Goal: Task Accomplishment & Management: Manage account settings

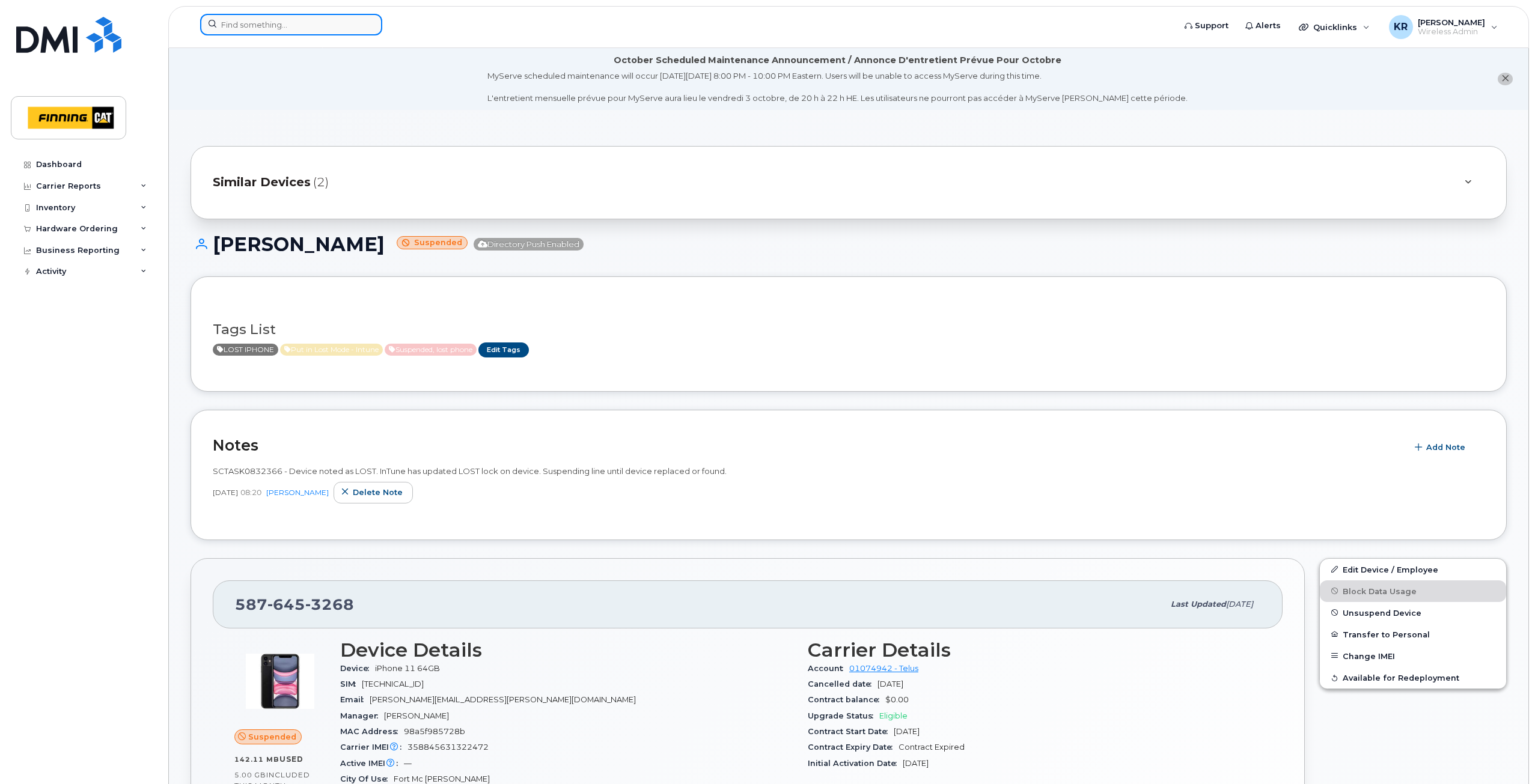
click at [292, 23] on input at bounding box center [291, 25] width 182 height 22
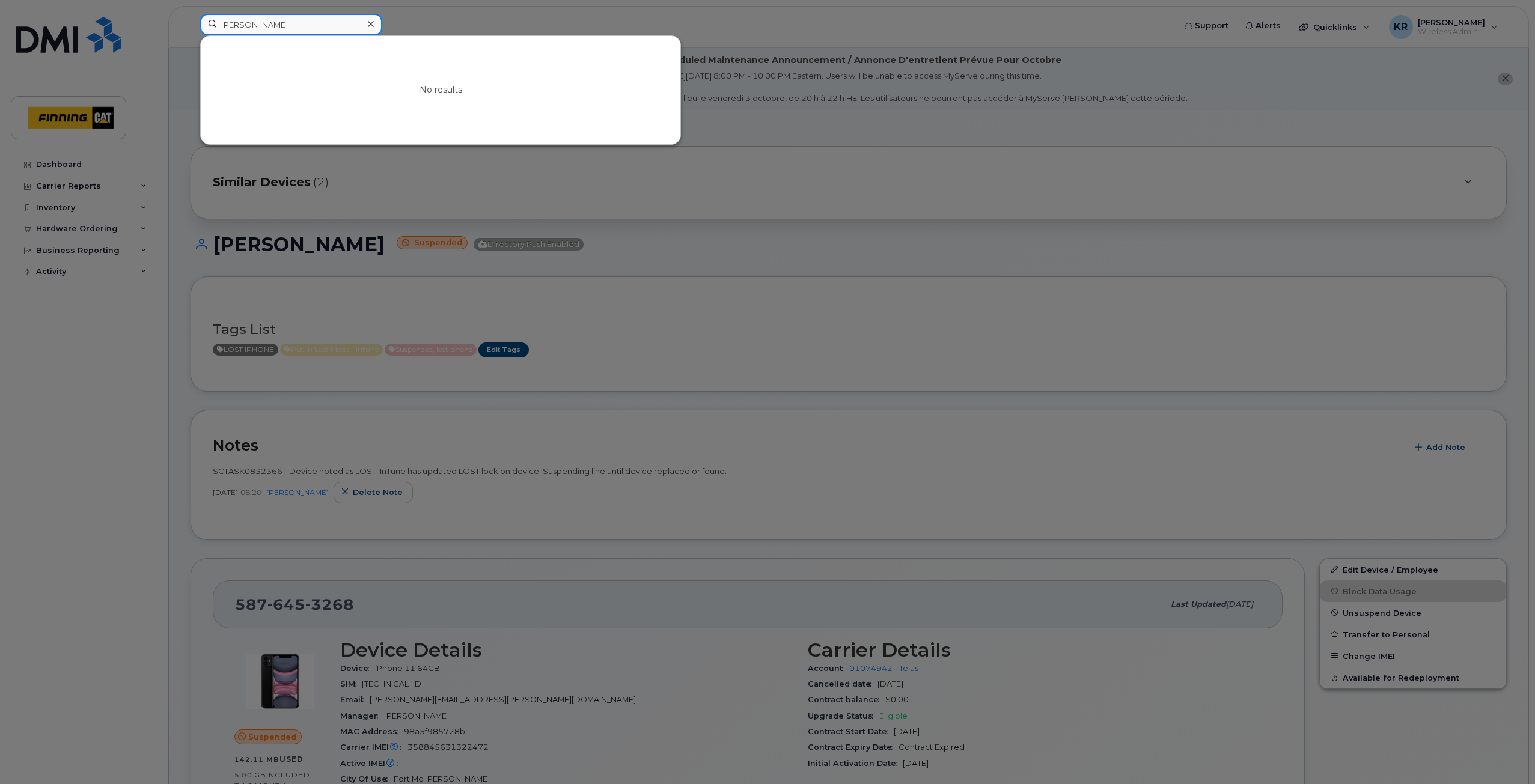
click at [256, 23] on input "taylor sidworth" at bounding box center [291, 25] width 182 height 22
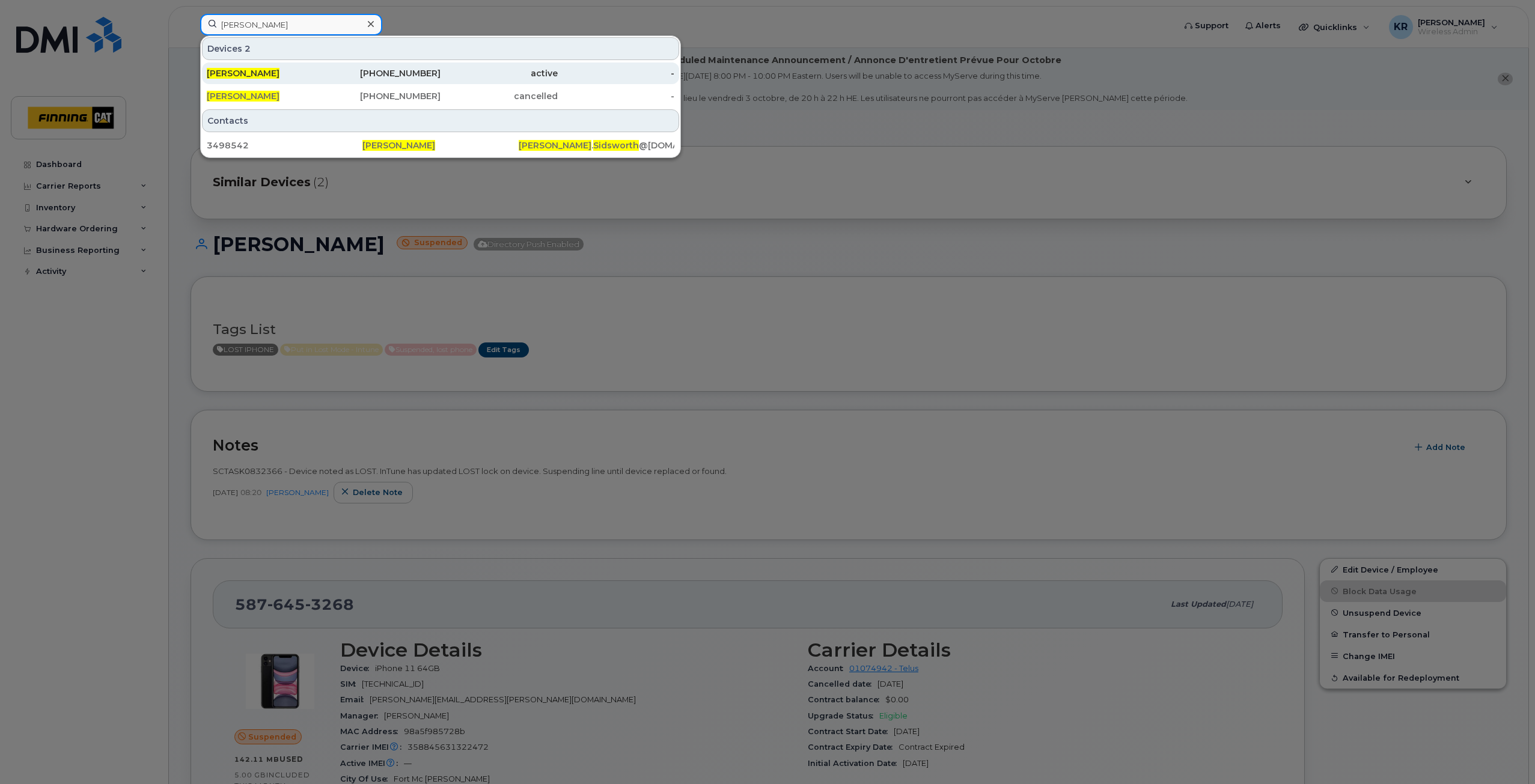
type input "taylor sidsworth"
click at [376, 76] on div "825-582-2540" at bounding box center [382, 73] width 118 height 12
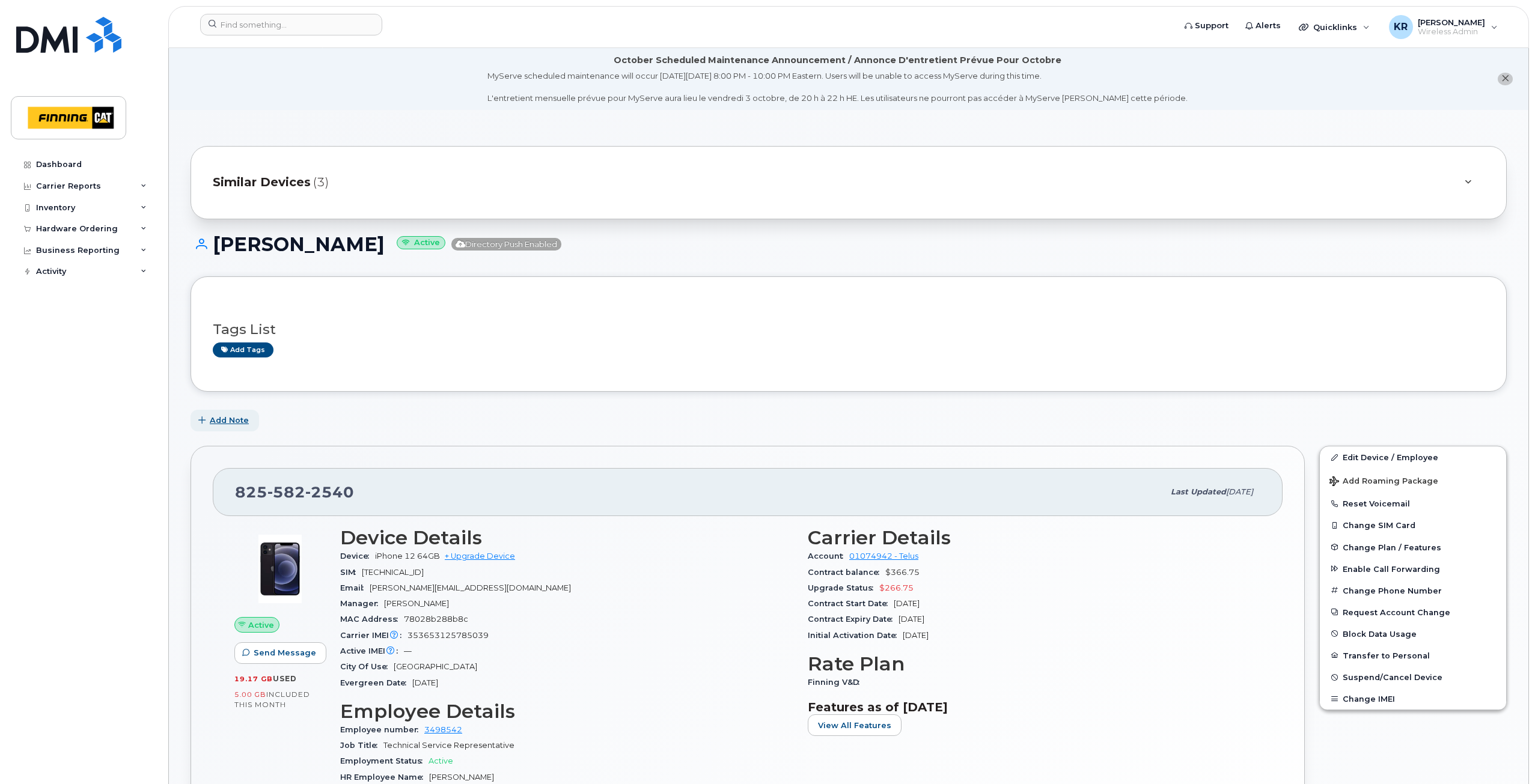
click at [243, 424] on span "Add Note" at bounding box center [229, 420] width 39 height 11
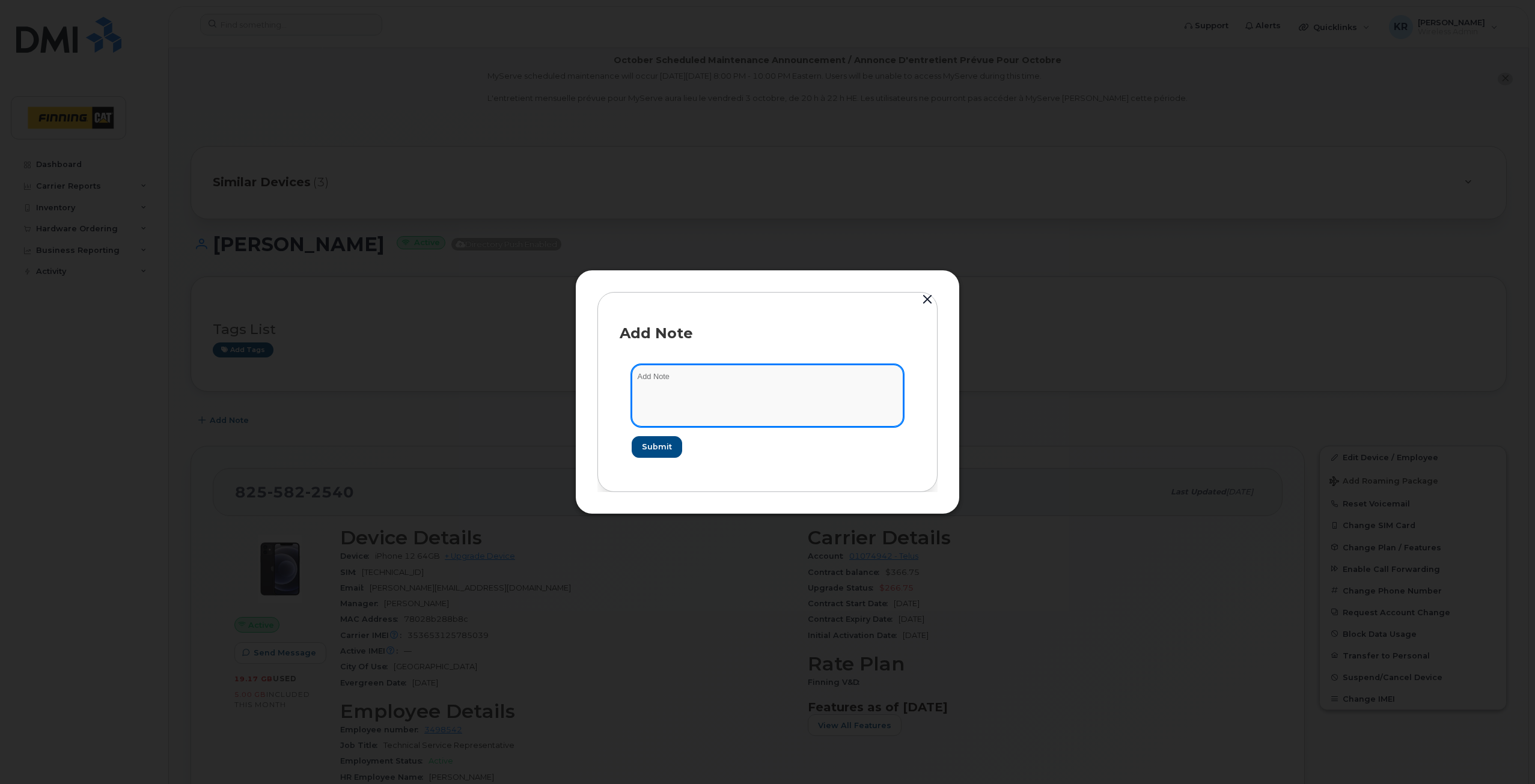
click at [673, 385] on textarea at bounding box center [768, 395] width 272 height 61
type textarea "T - September 24/25"
click at [655, 448] on span "Submit" at bounding box center [656, 447] width 30 height 11
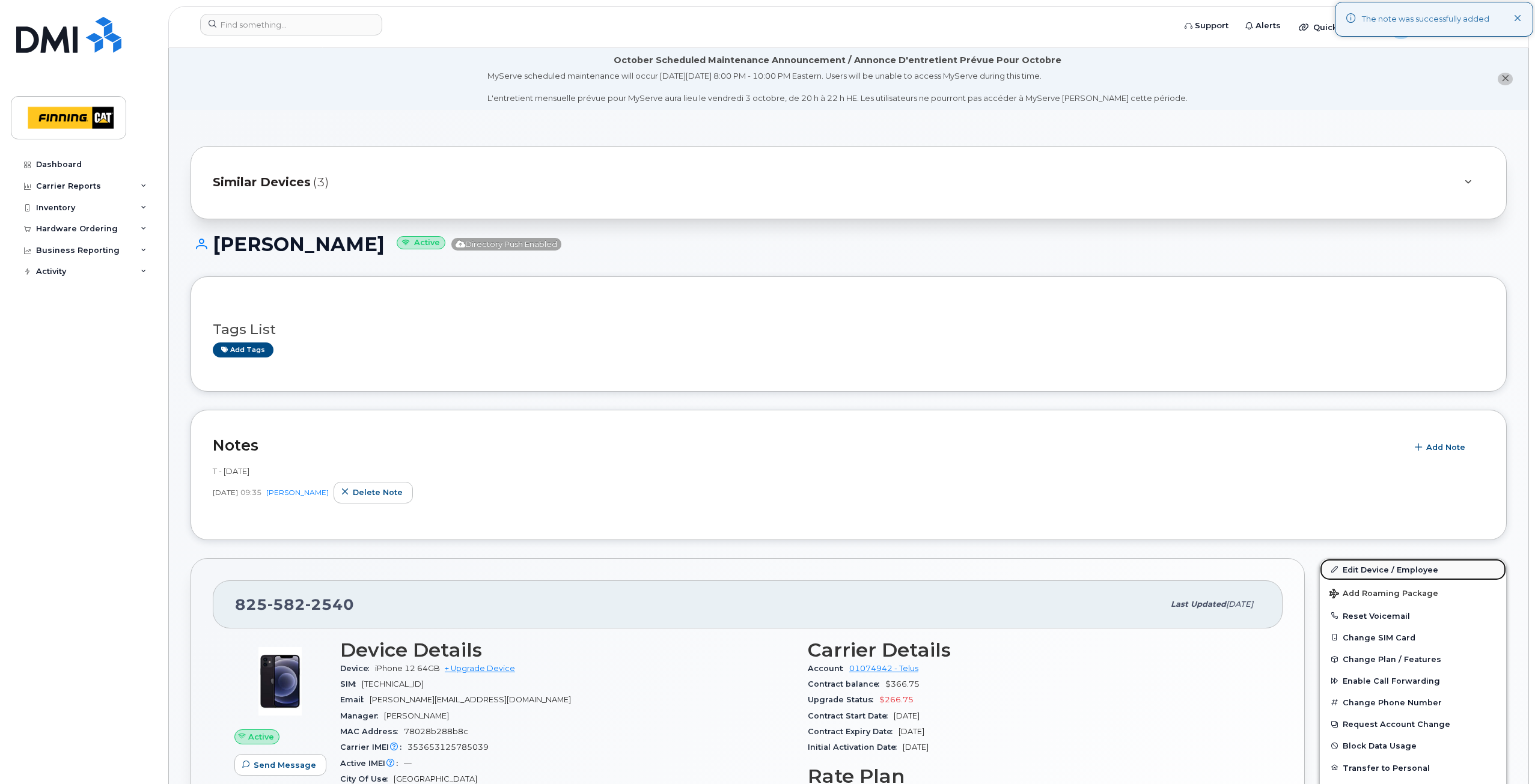
click at [1382, 571] on link "Edit Device / Employee" at bounding box center [1413, 569] width 187 height 22
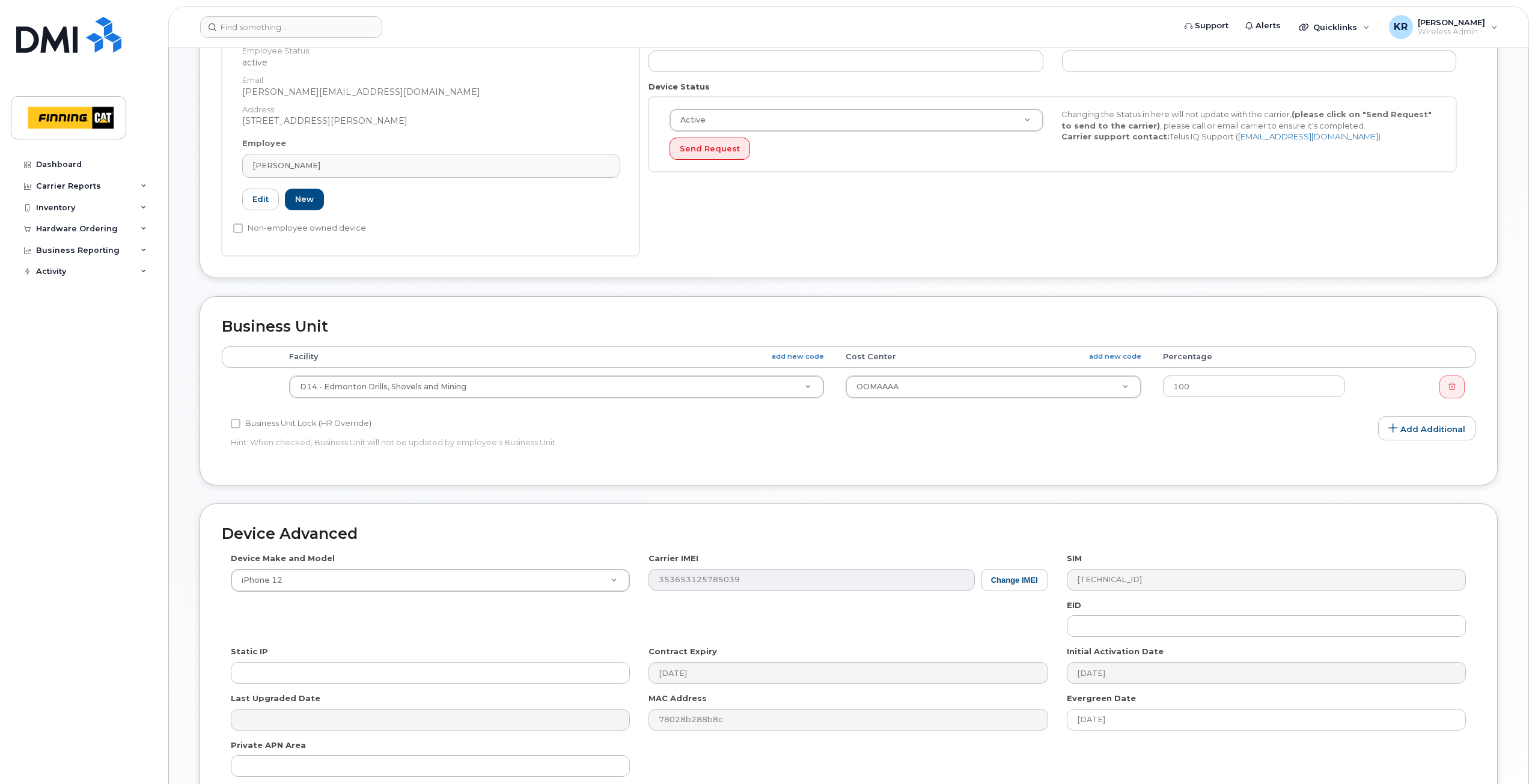
scroll to position [241, 0]
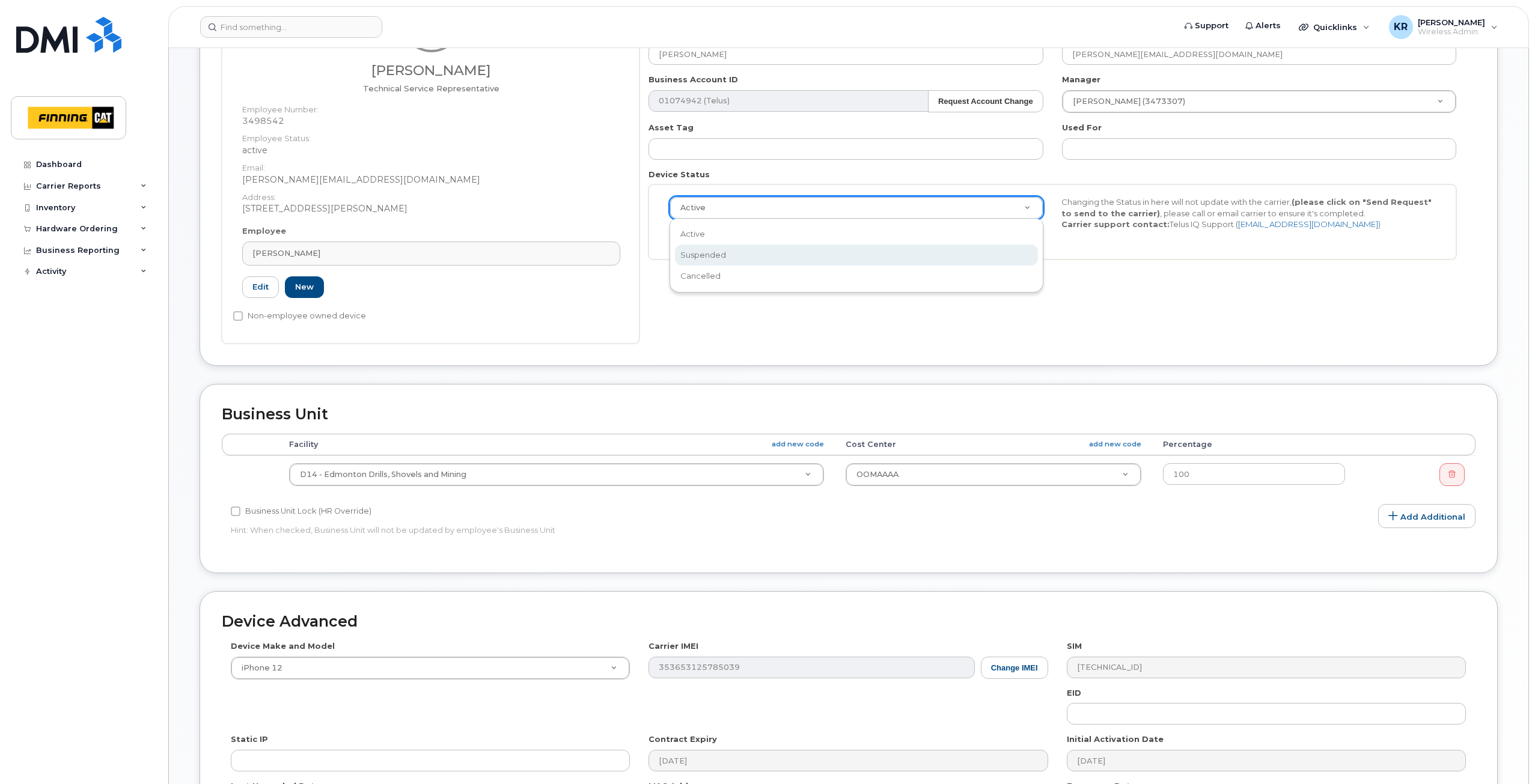
select select "suspended"
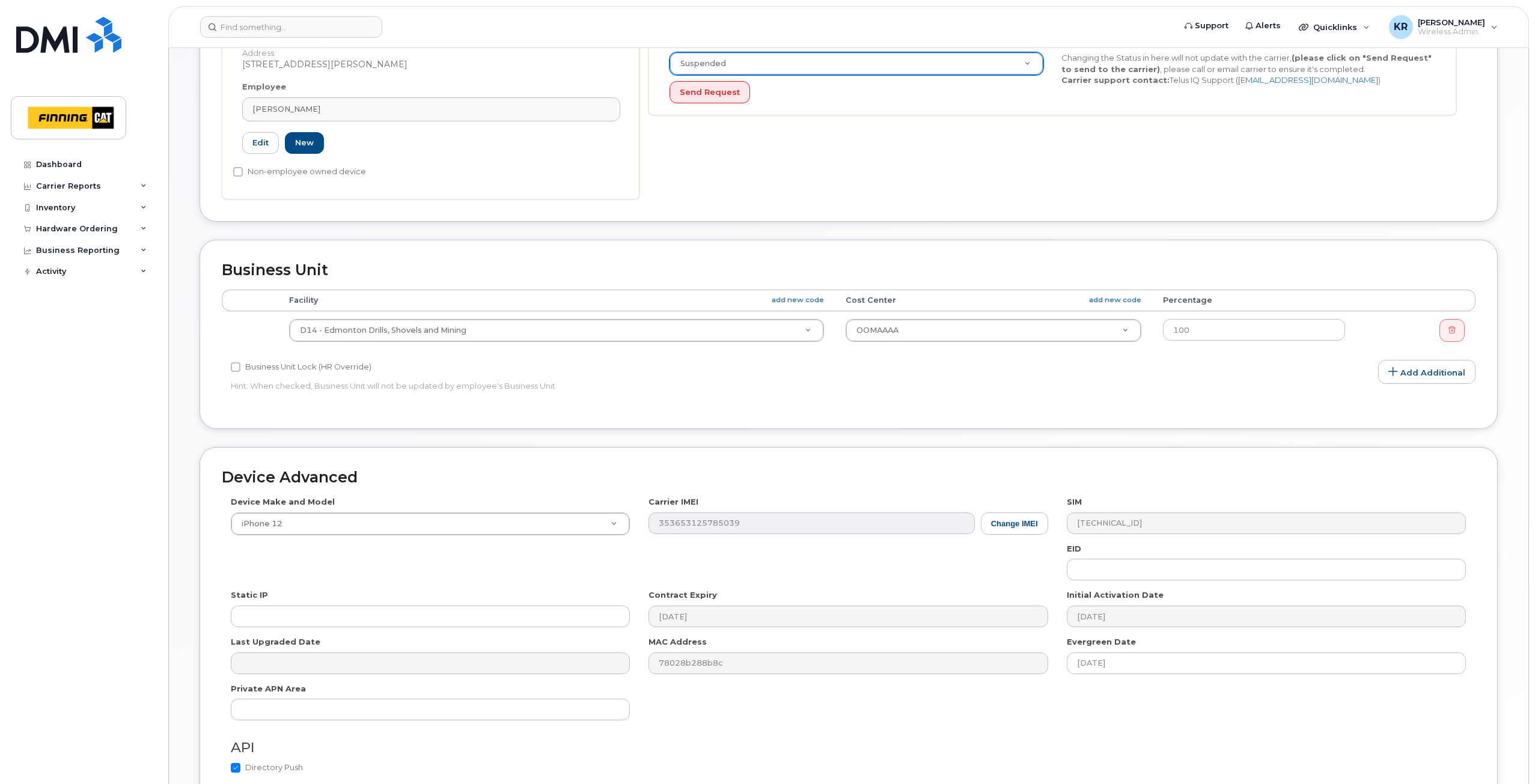
scroll to position [505, 0]
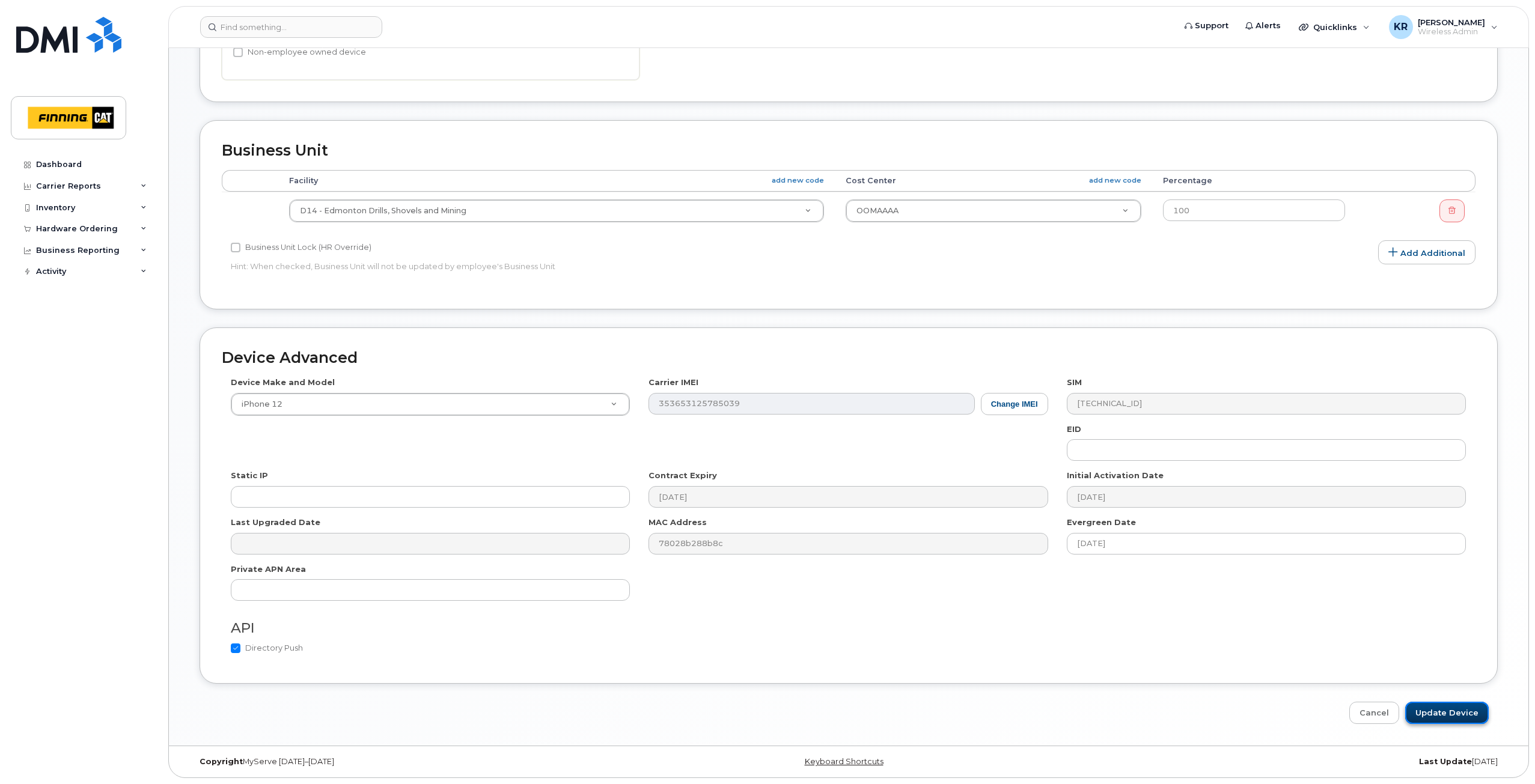
click at [1450, 716] on input "Update Device" at bounding box center [1447, 713] width 84 height 23
type input "Saving..."
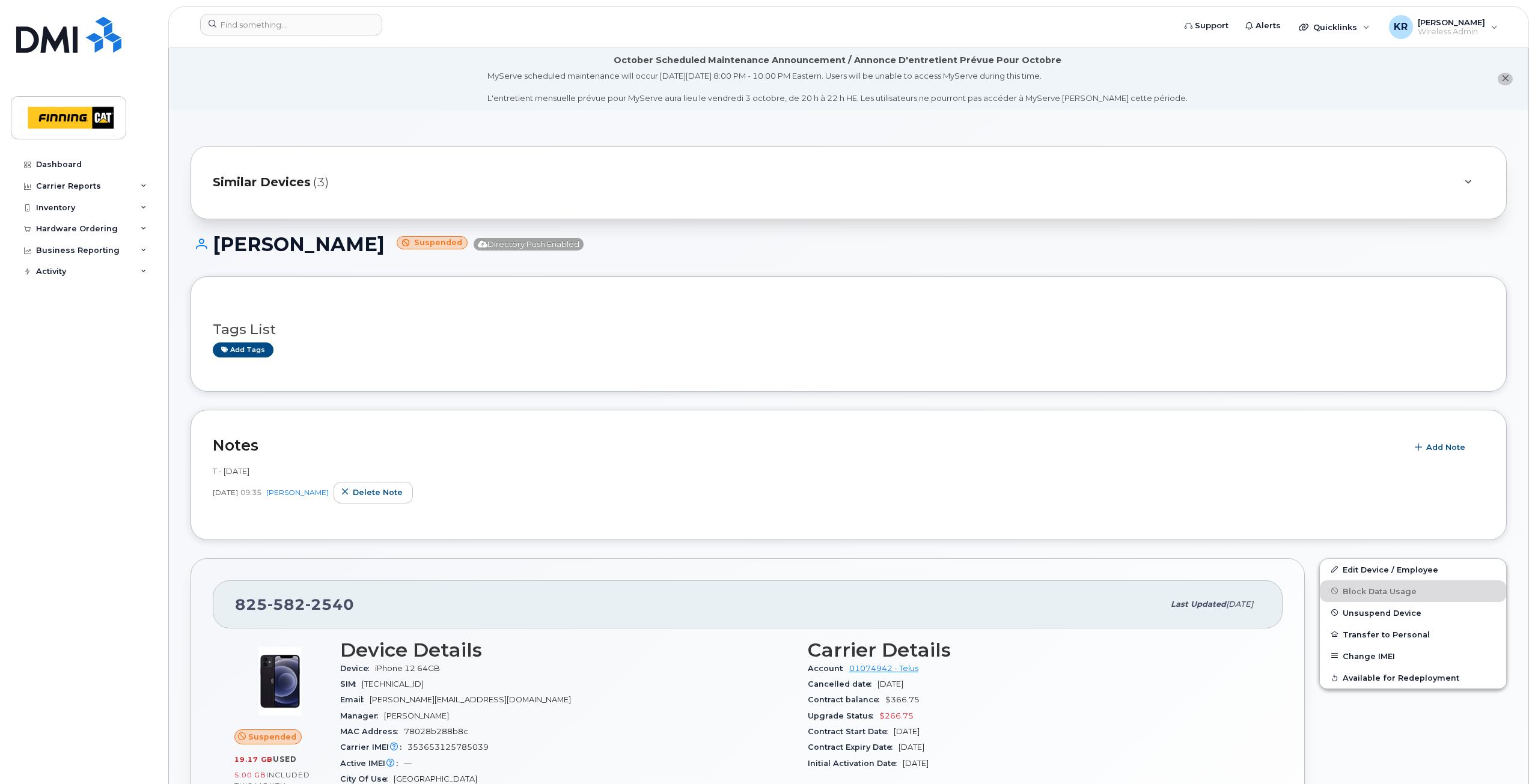
click at [270, 185] on span "Similar Devices" at bounding box center [261, 182] width 98 height 18
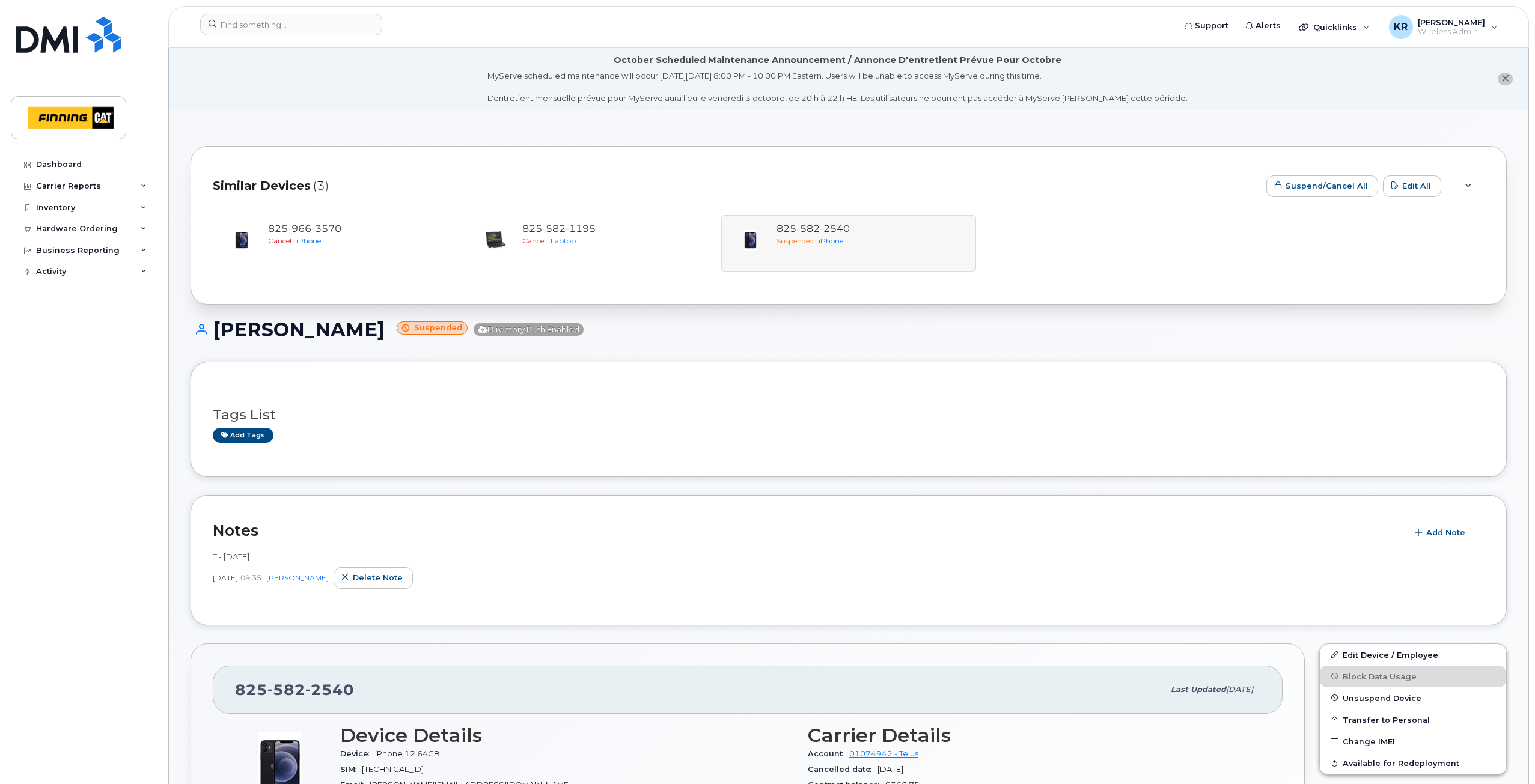
click at [909, 358] on div "Taylor Sidsworth Suspended Directory Push Enabled" at bounding box center [849, 340] width 1316 height 43
click at [308, 20] on input at bounding box center [291, 25] width 182 height 22
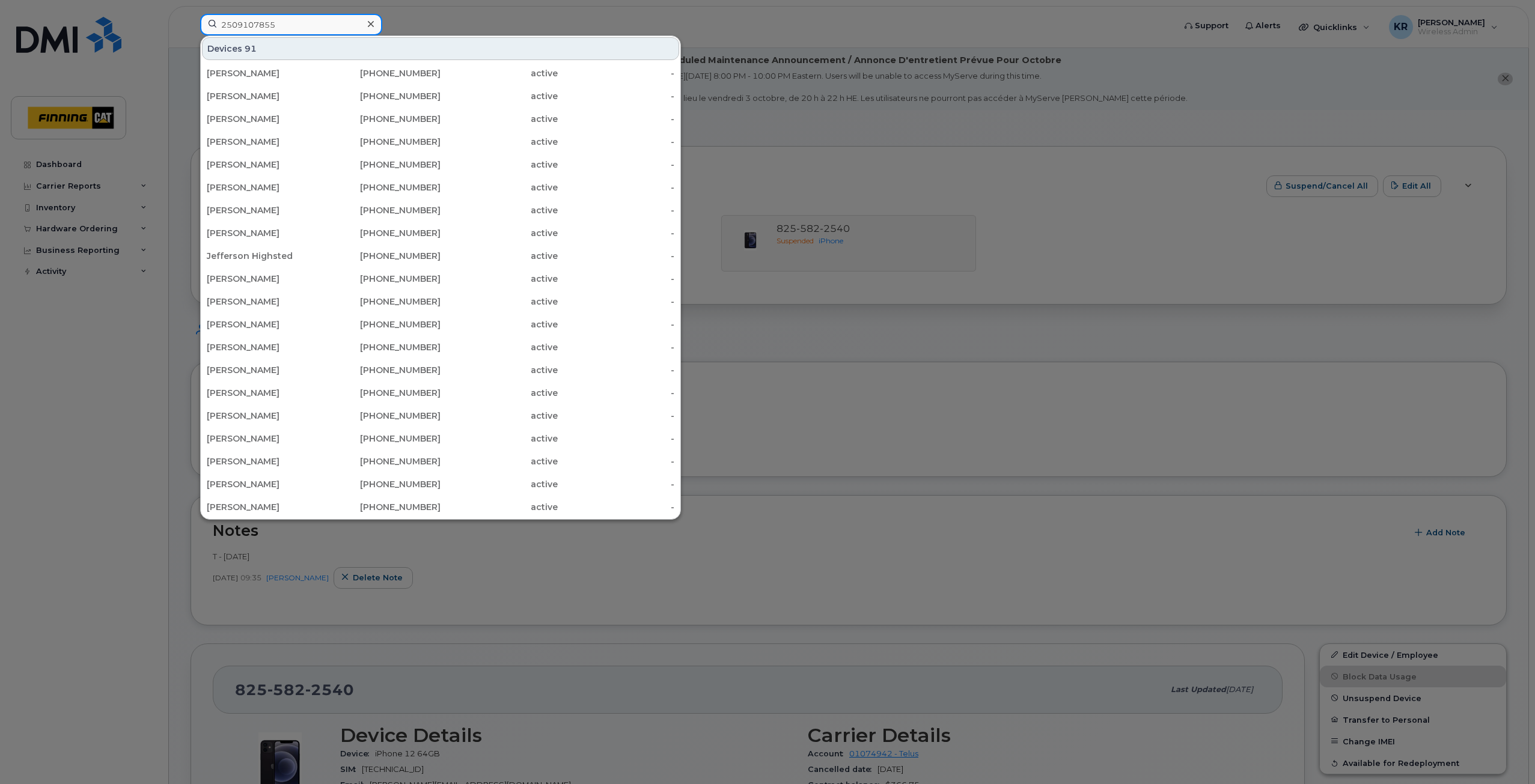
type input "2509107855"
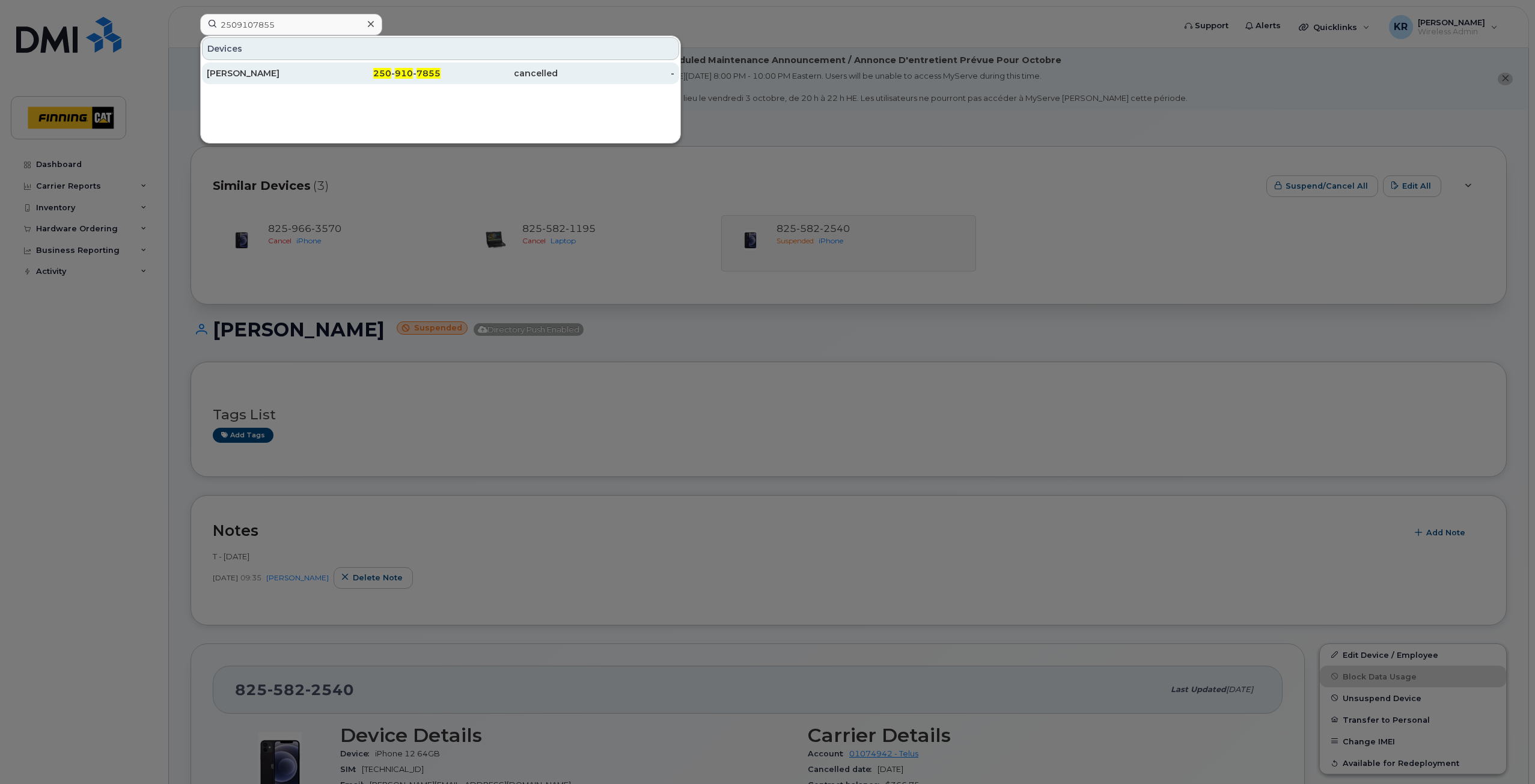
click at [408, 76] on span "910" at bounding box center [404, 73] width 18 height 11
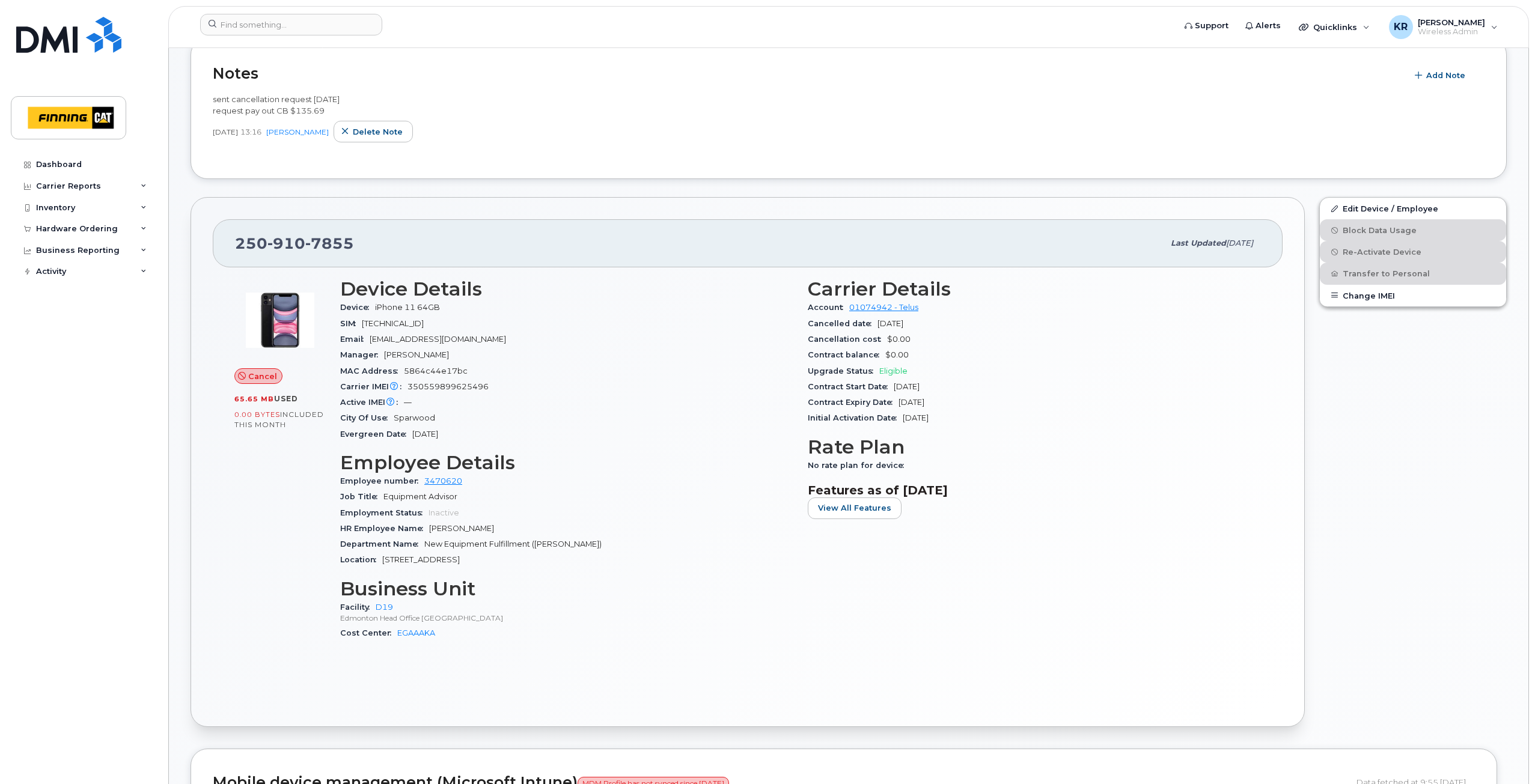
scroll to position [241, 0]
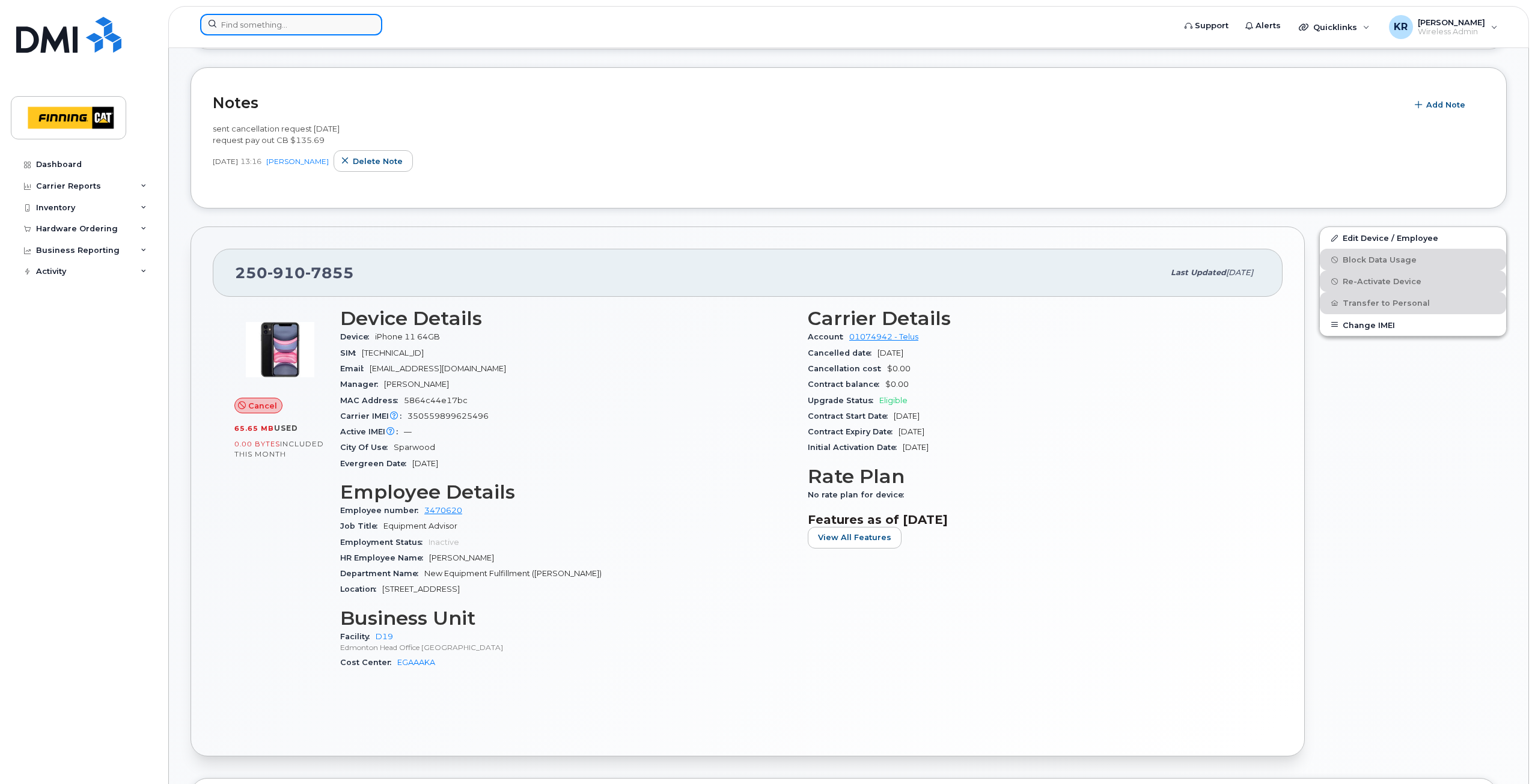
click at [250, 23] on input at bounding box center [291, 25] width 182 height 22
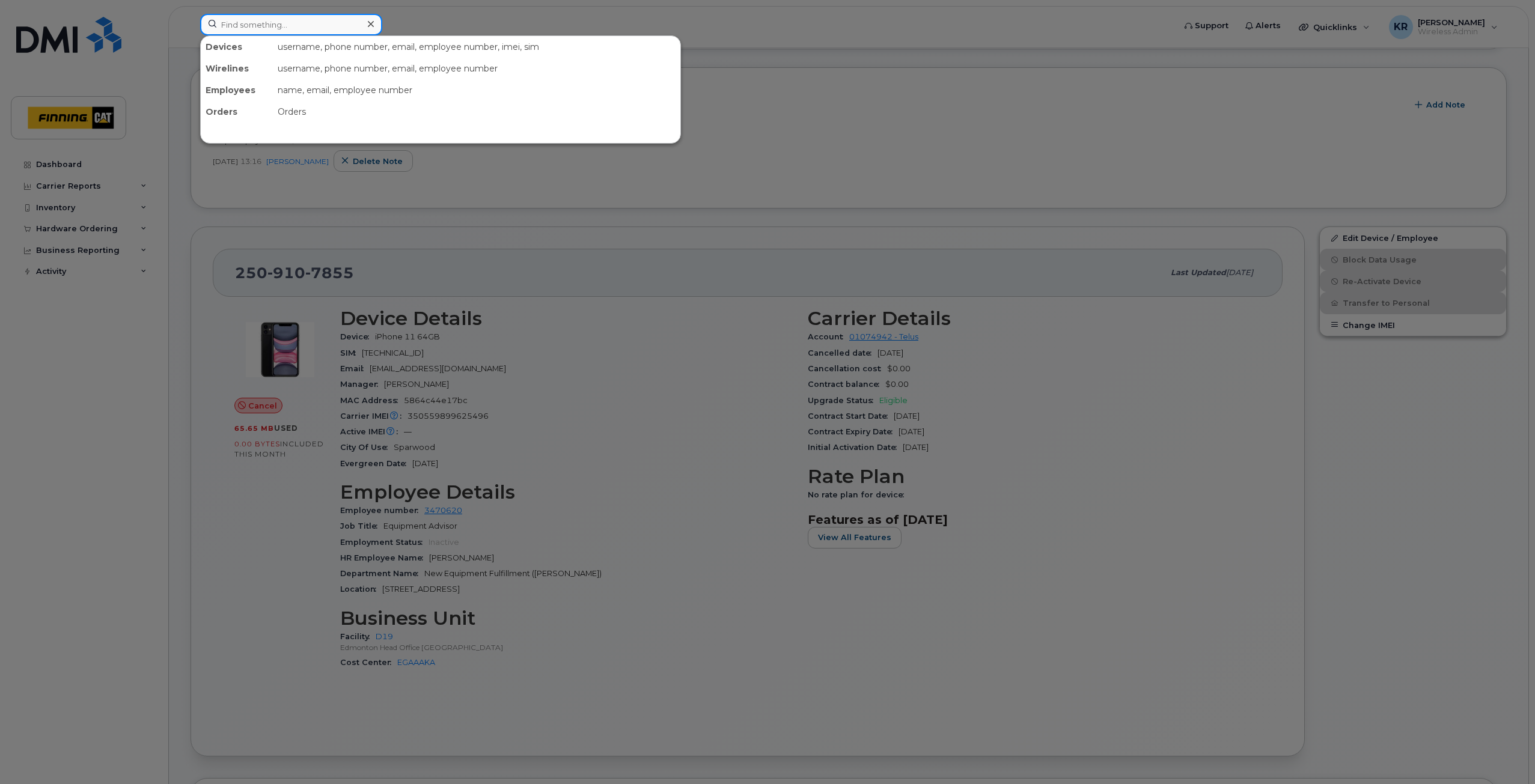
paste input "351890927407303"
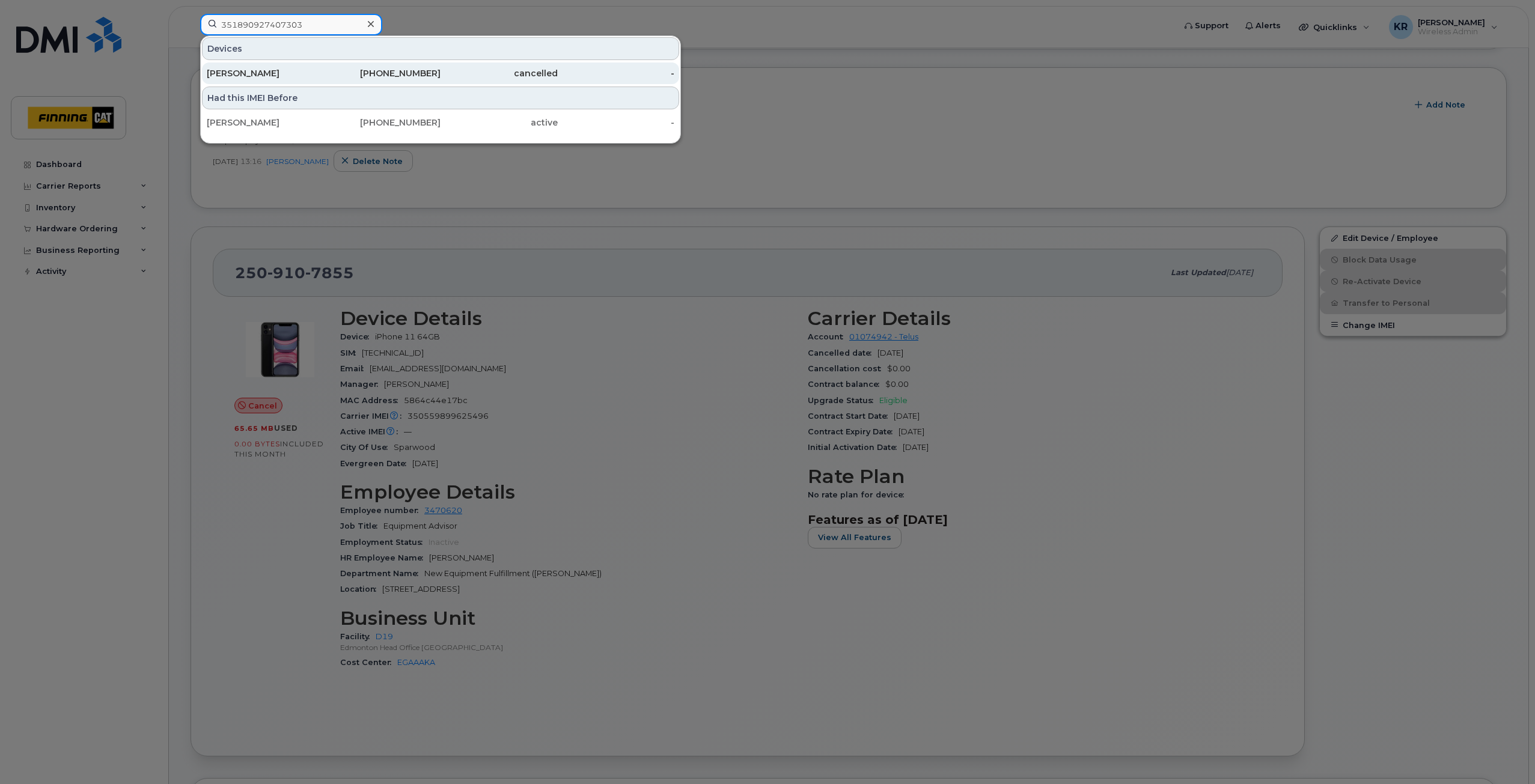
type input "351890927407303"
click at [410, 76] on div "[PHONE_NUMBER]" at bounding box center [382, 73] width 118 height 12
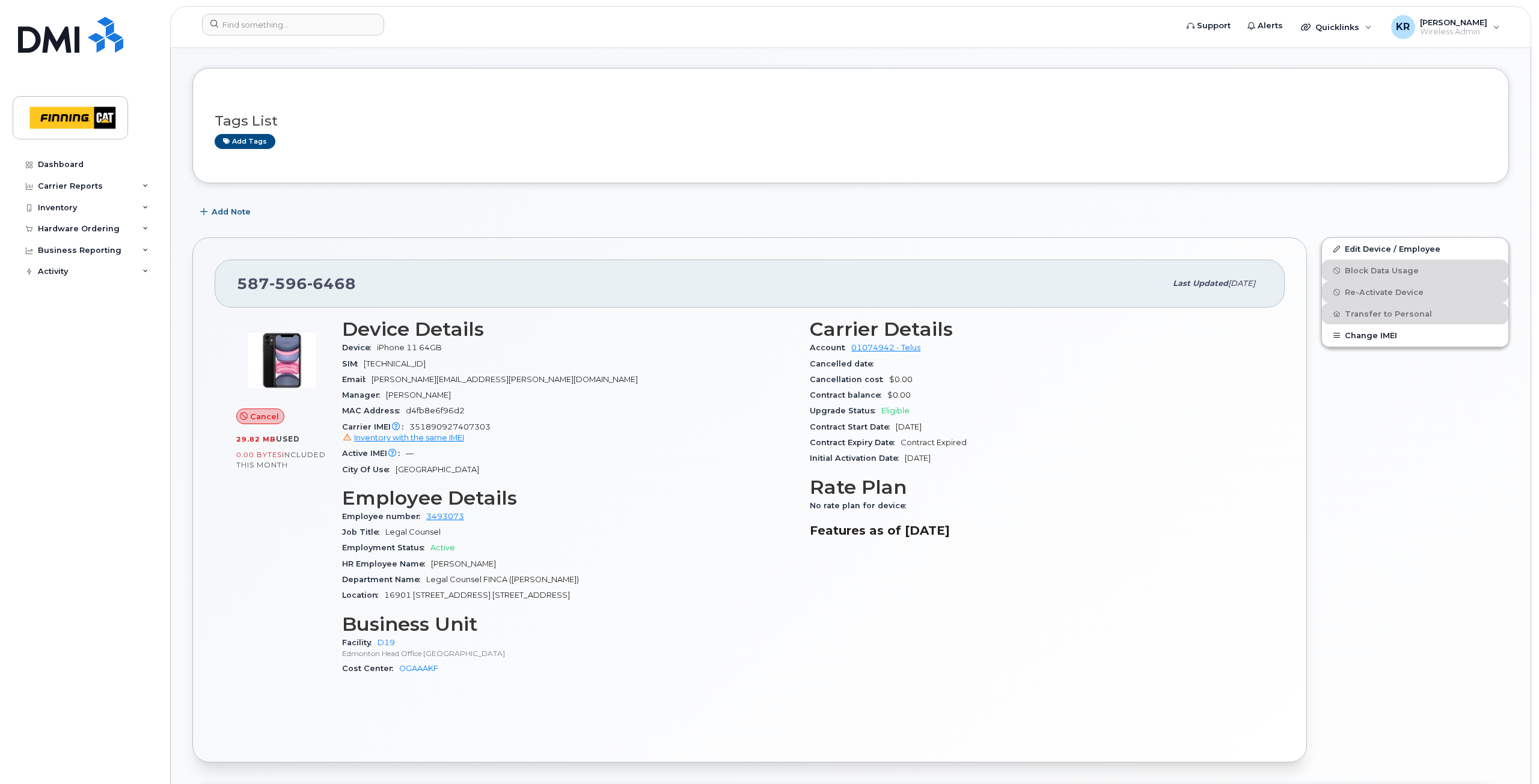
scroll to position [60, 0]
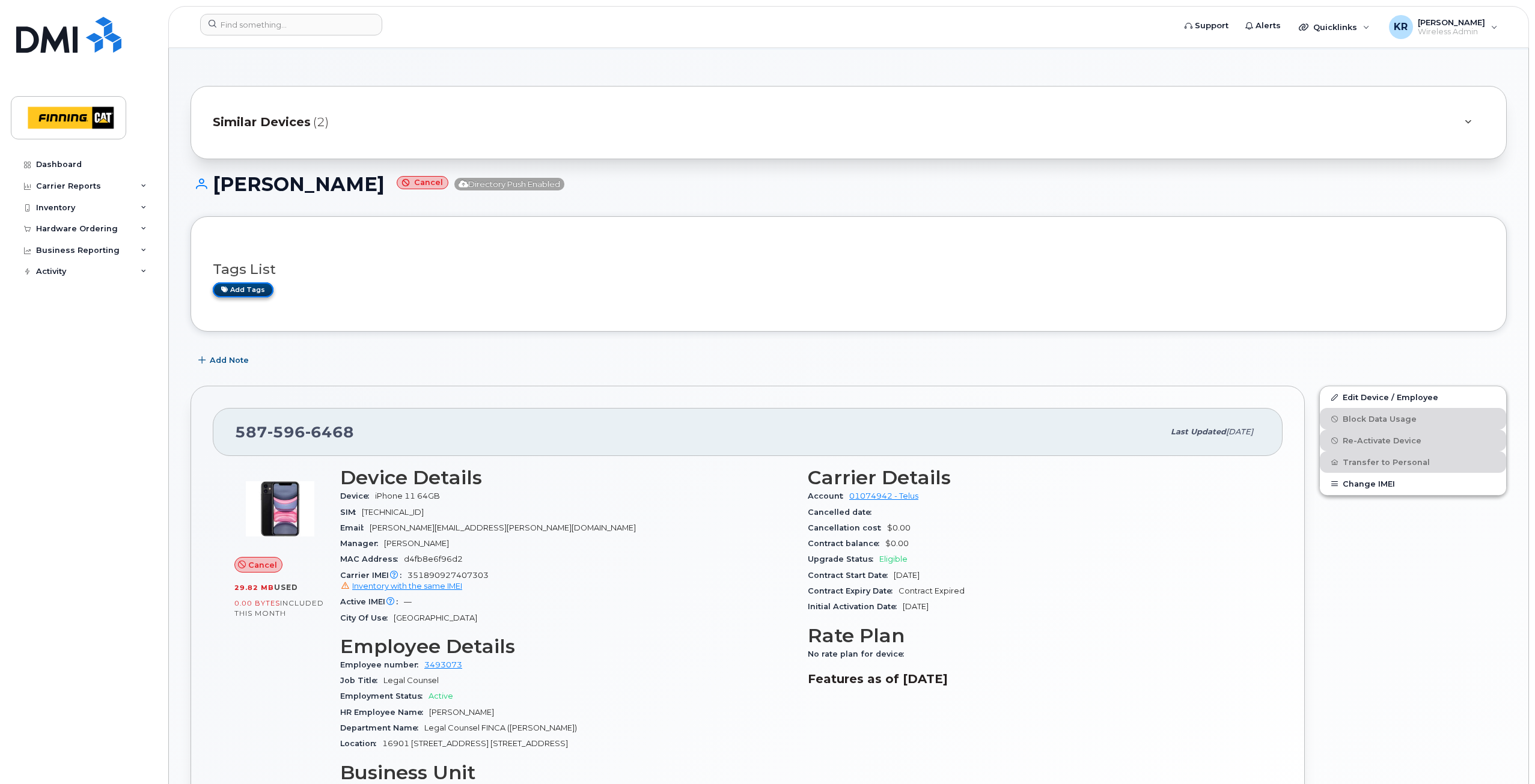
click at [257, 286] on link "Add tags" at bounding box center [243, 289] width 61 height 15
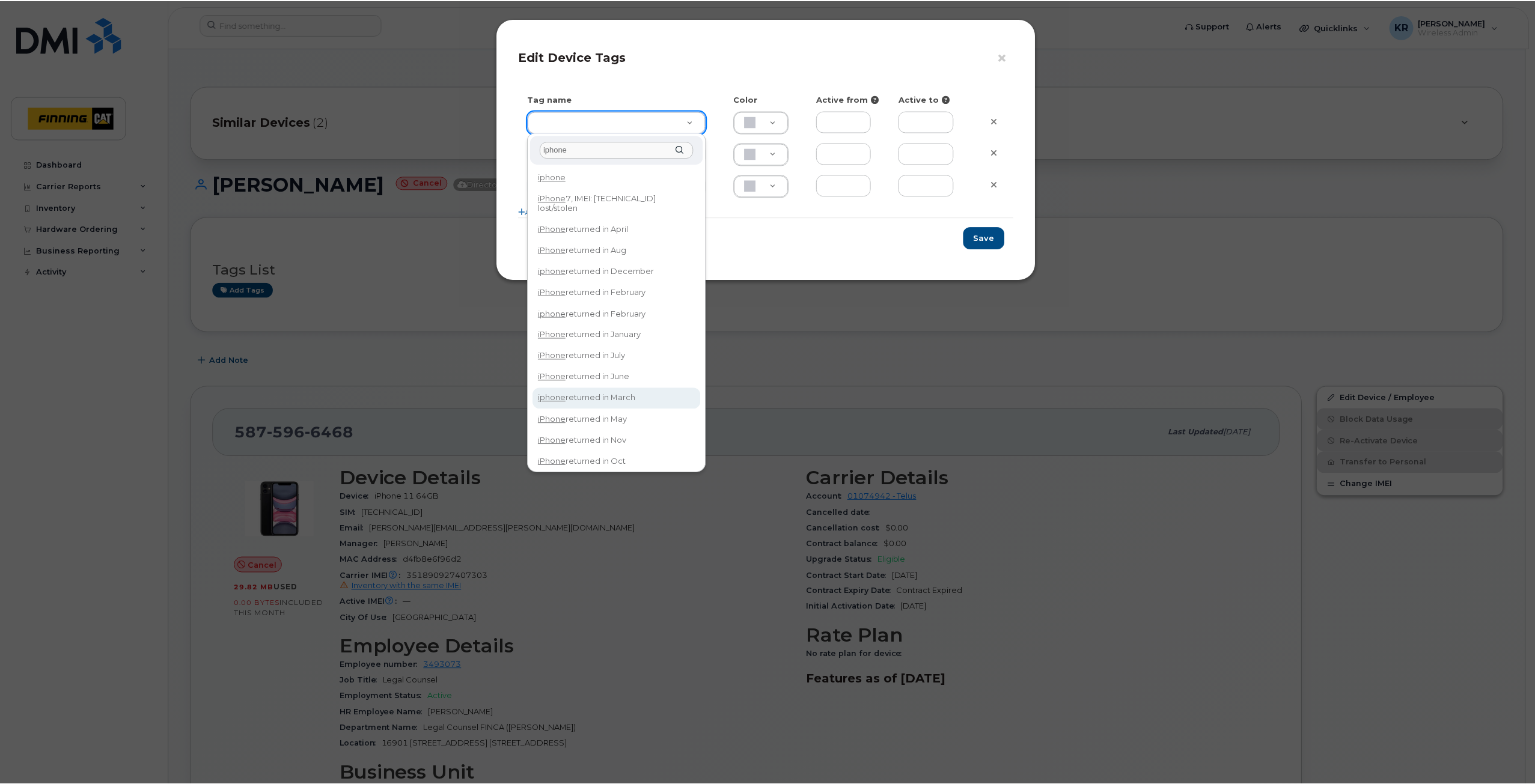
scroll to position [26, 0]
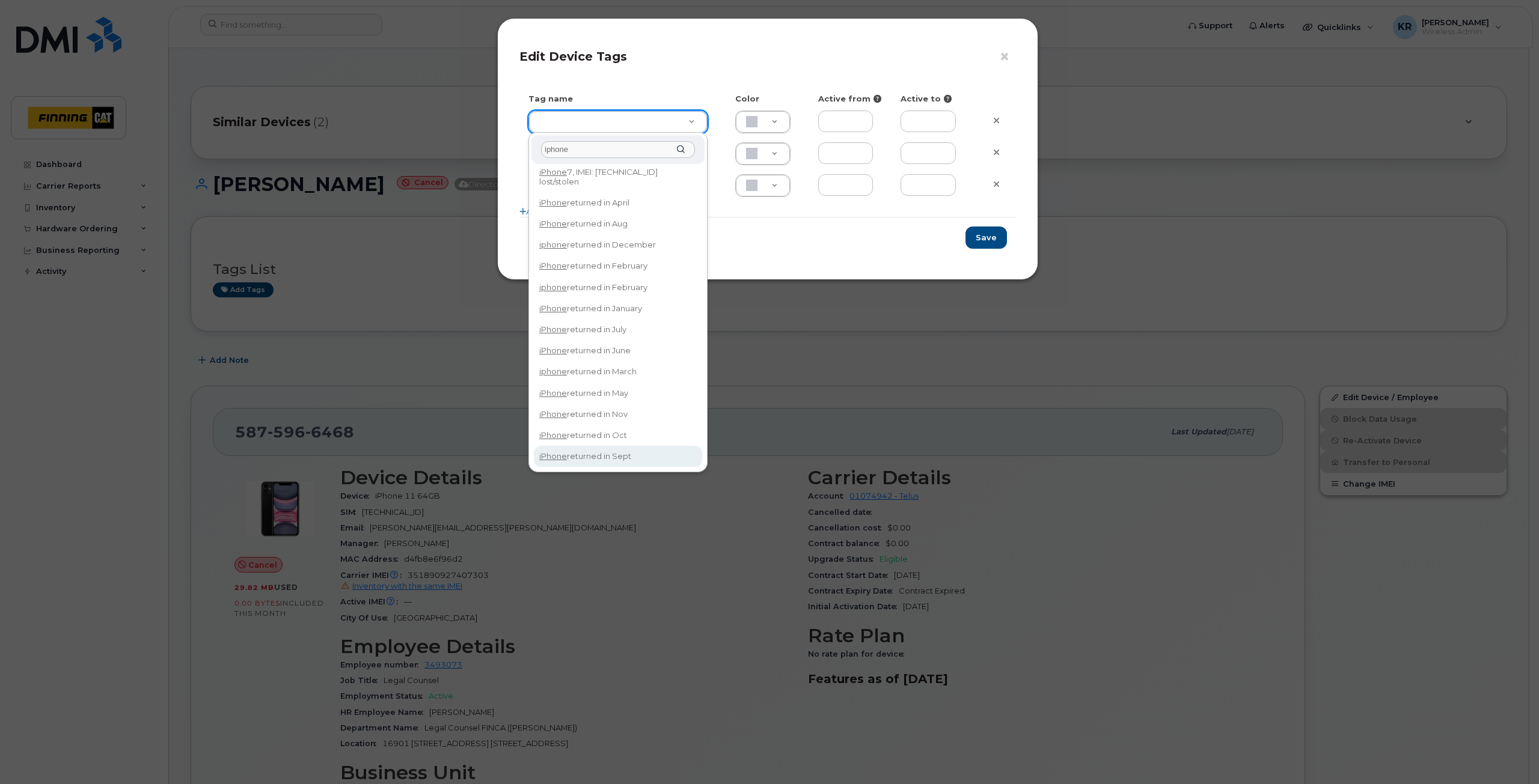
type input "iphone"
type input "iPhone returned in Sept"
type input "DFD3EE"
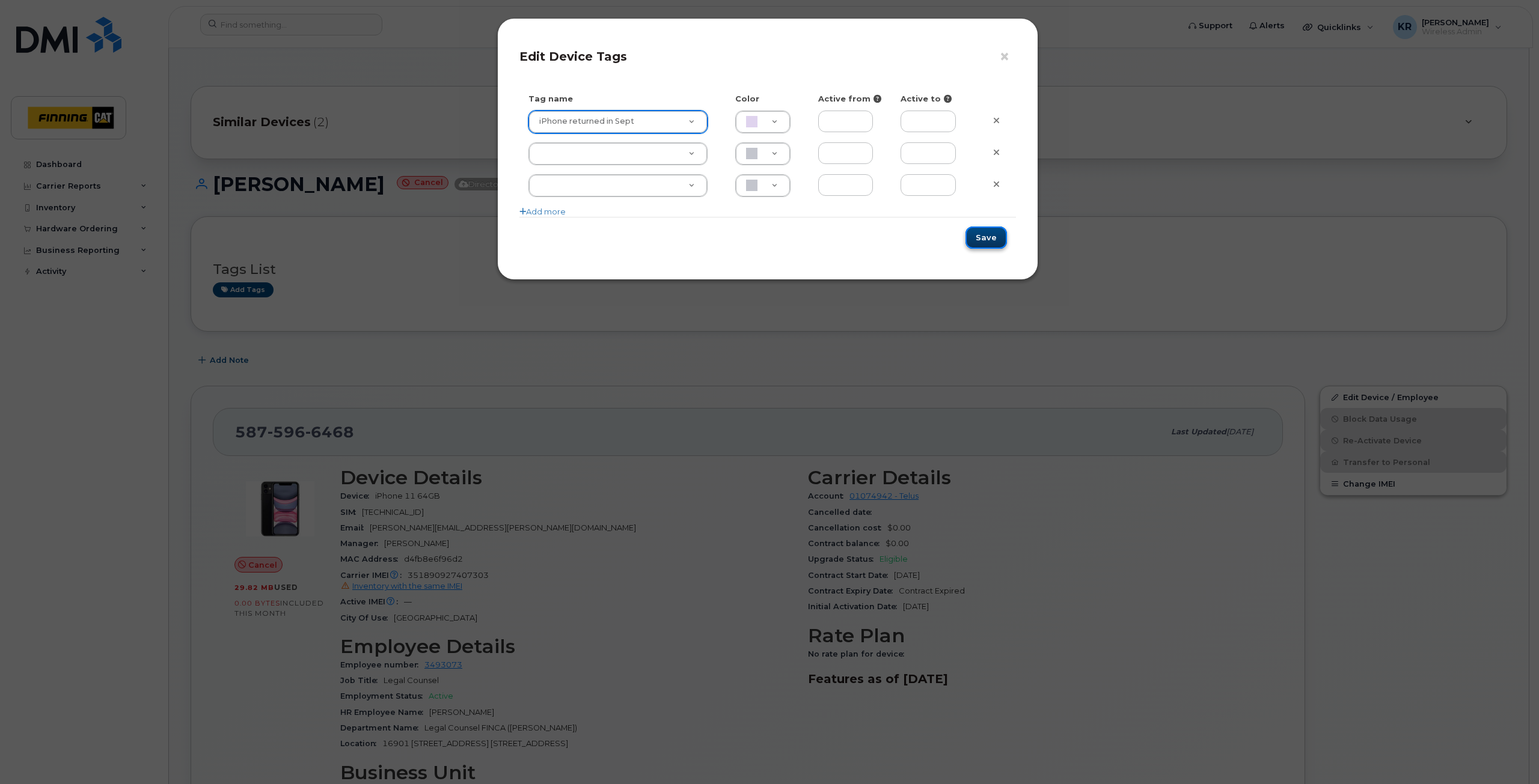
click at [995, 236] on button "Save" at bounding box center [986, 238] width 42 height 23
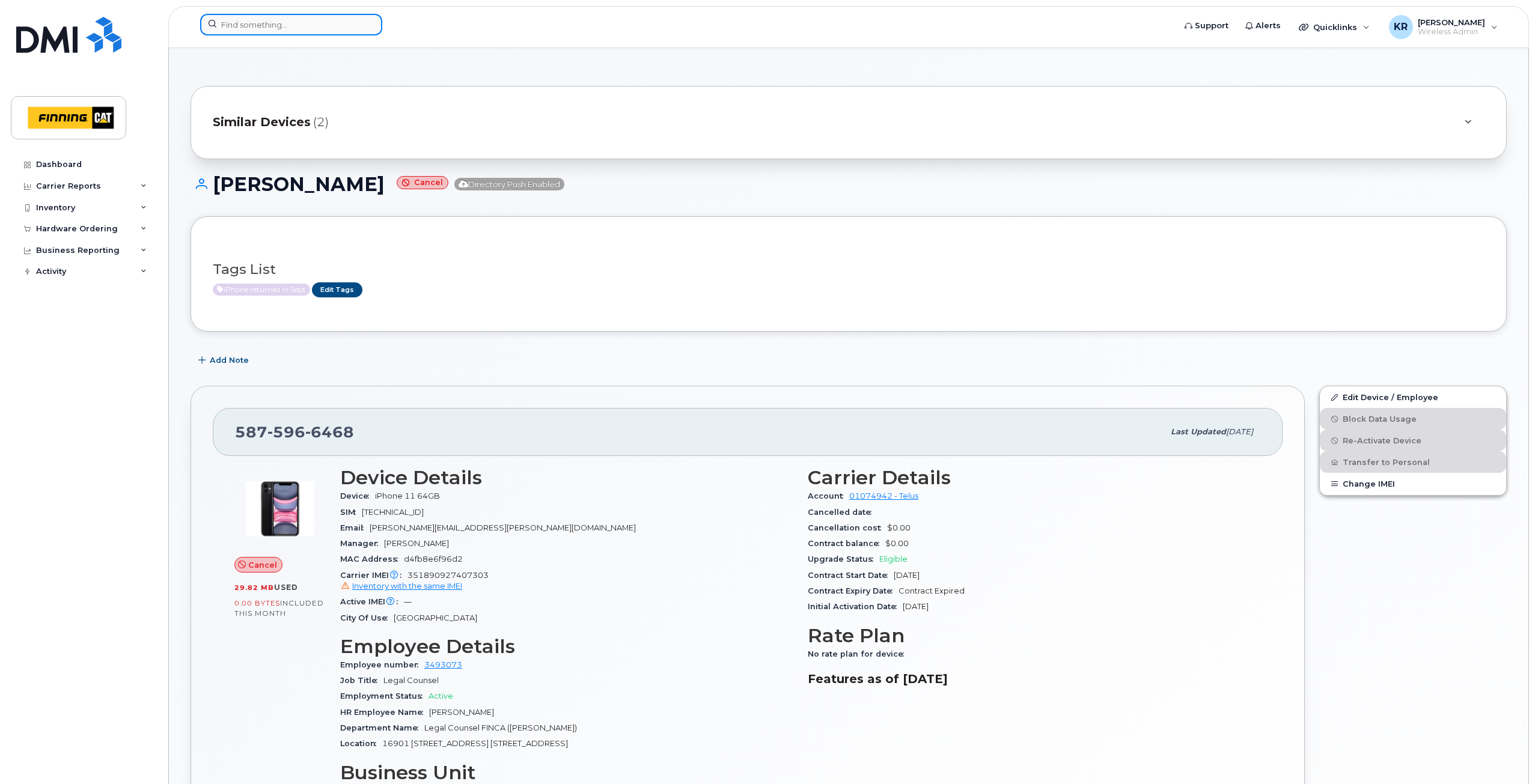
click at [251, 23] on input at bounding box center [291, 25] width 182 height 22
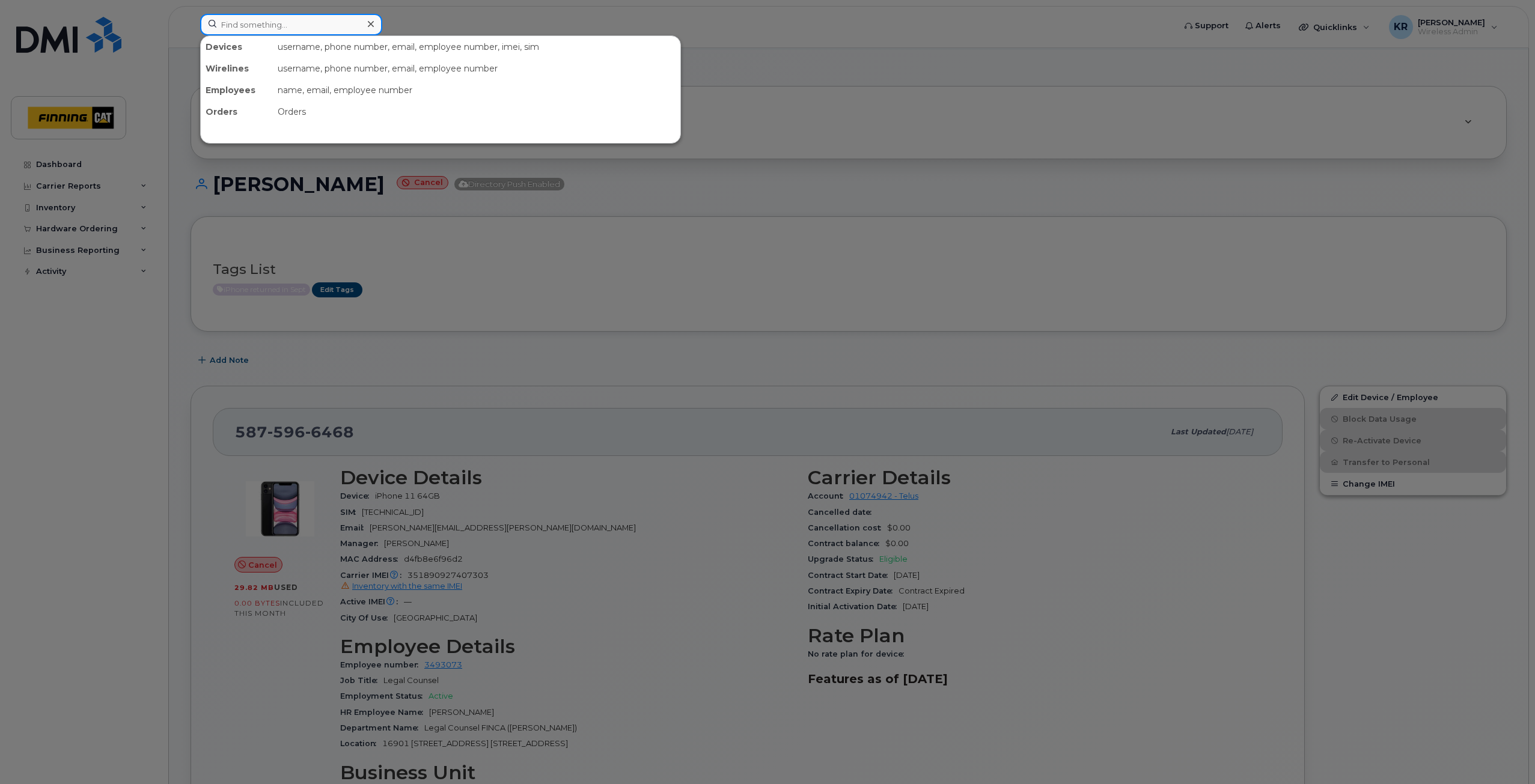
paste input "356988062237132"
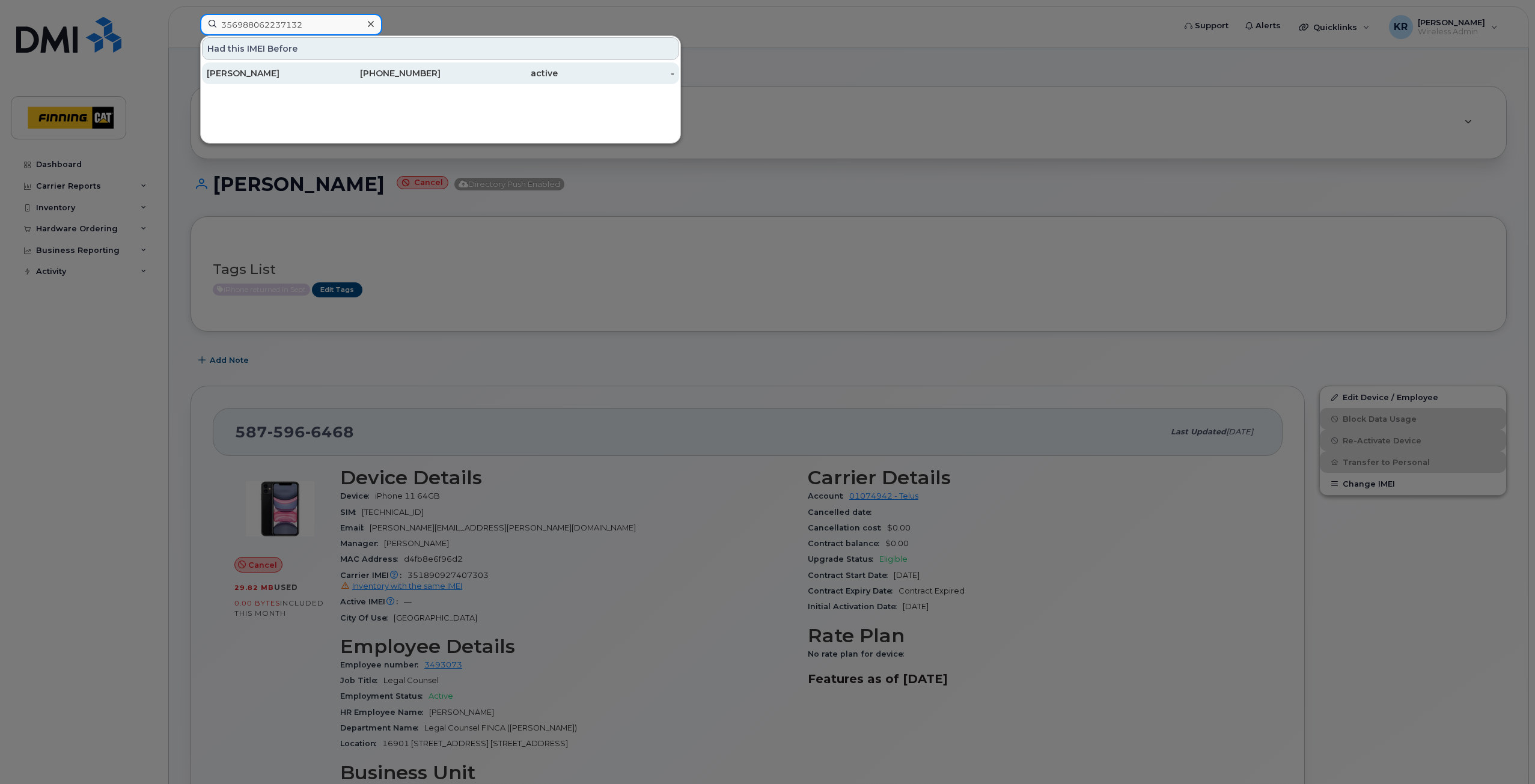
type input "356988062237132"
click at [350, 74] on div "[PHONE_NUMBER]" at bounding box center [382, 73] width 118 height 12
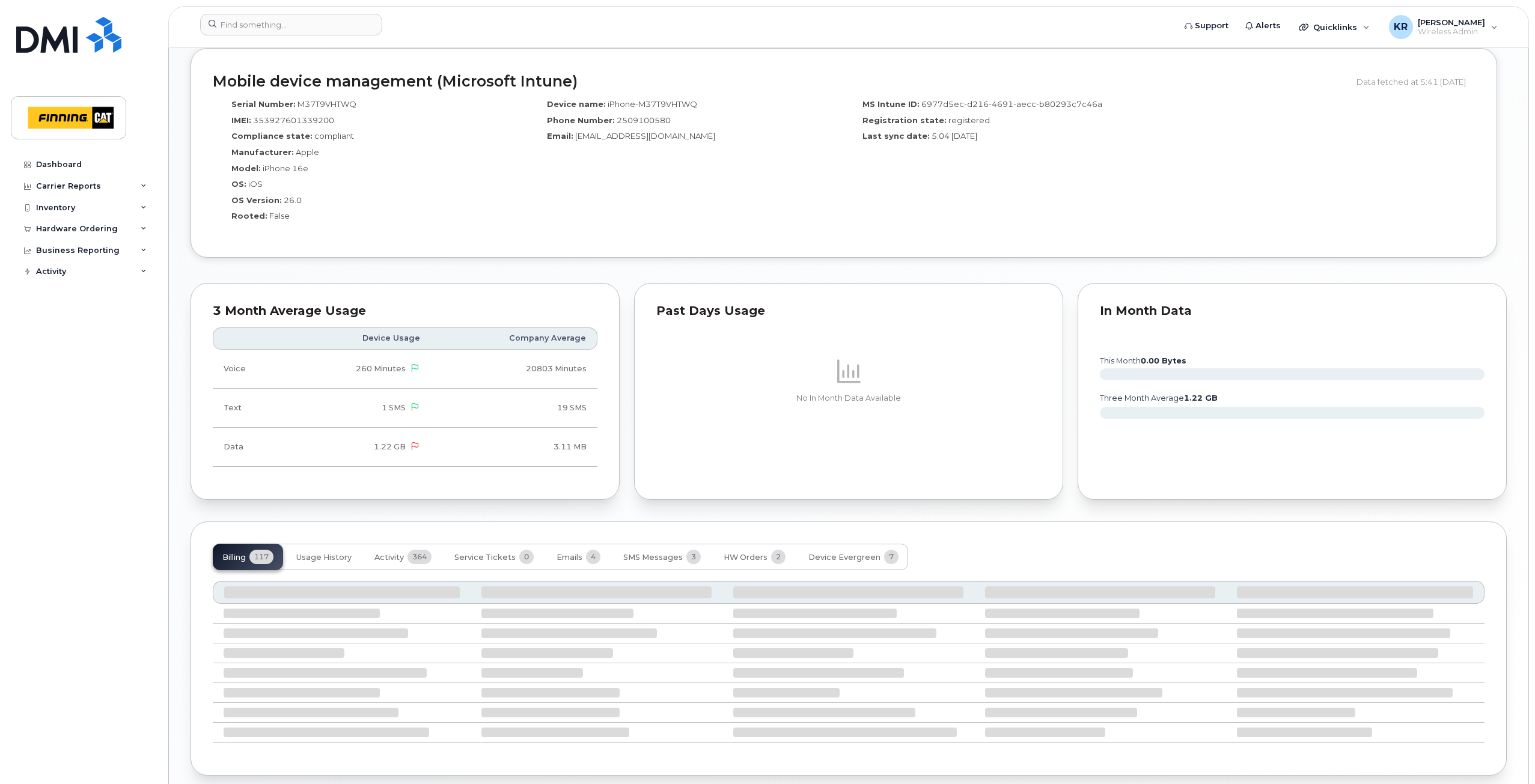
scroll to position [899, 0]
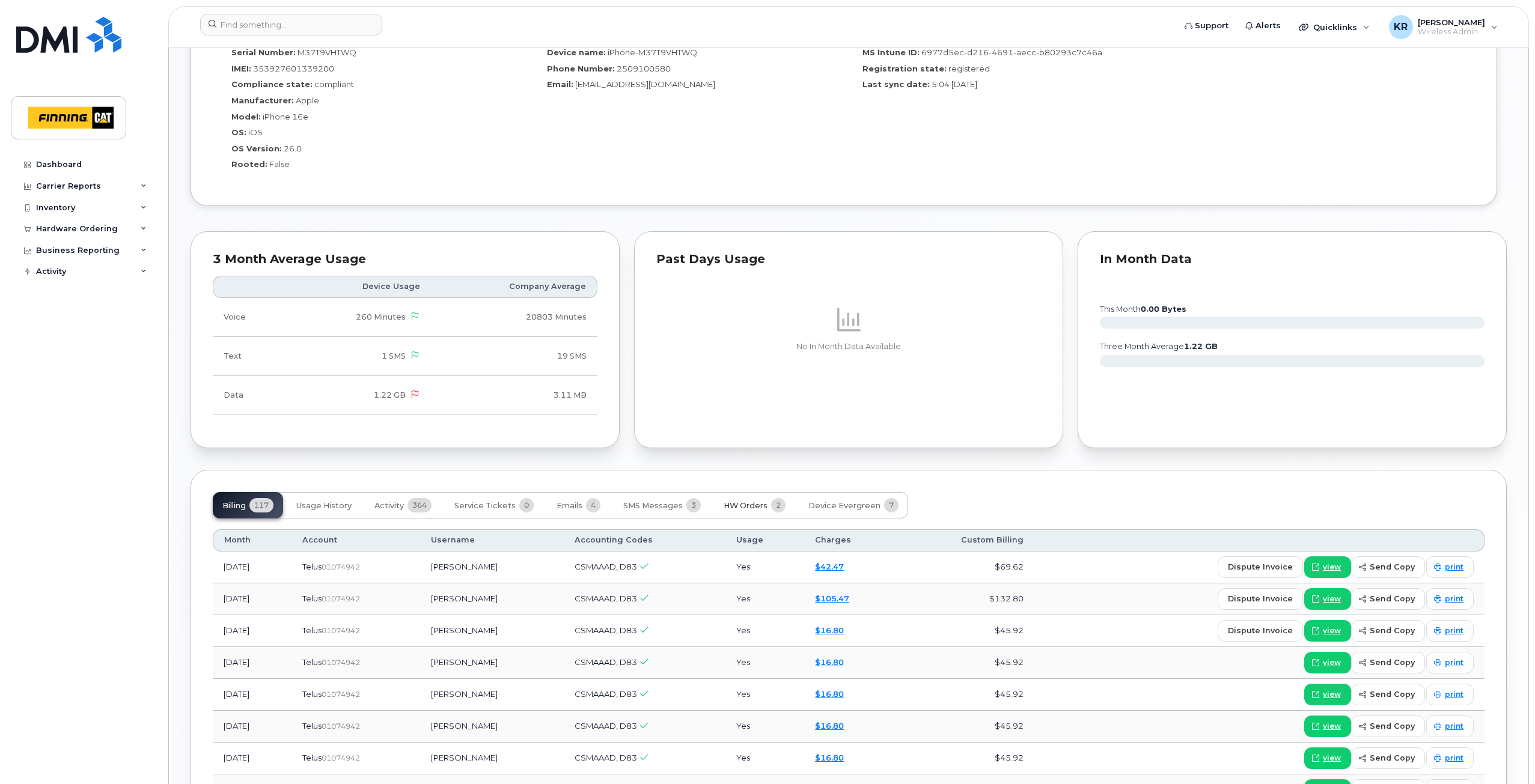
click at [748, 505] on span "HW Orders" at bounding box center [745, 506] width 44 height 10
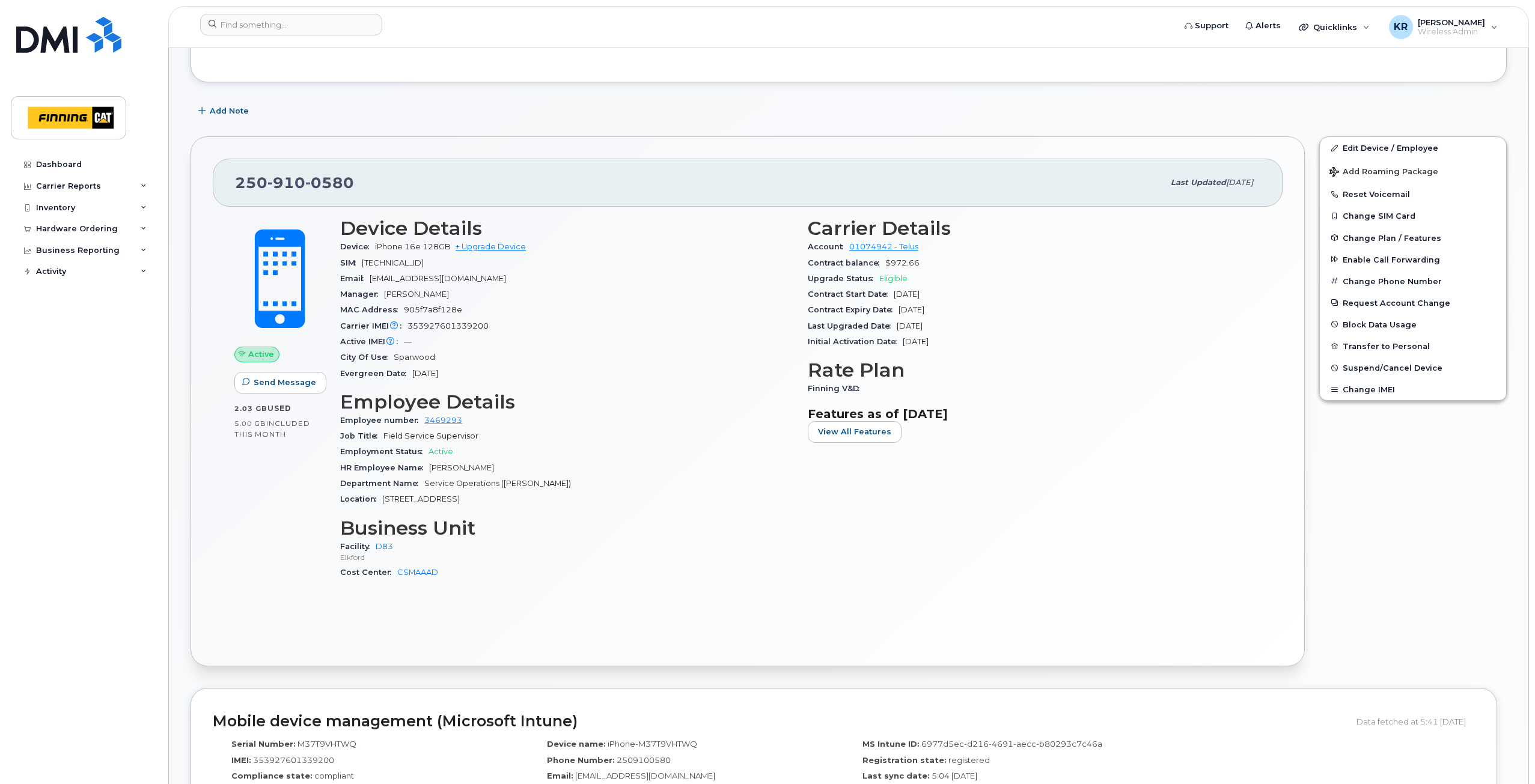
scroll to position [45, 0]
